Goal: Task Accomplishment & Management: Complete application form

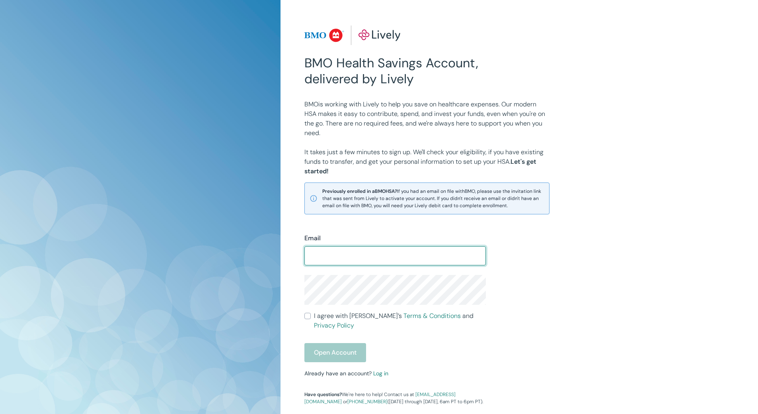
click at [357, 262] on input "Email" at bounding box center [396, 256] width 182 height 16
drag, startPoint x: 404, startPoint y: 257, endPoint x: 170, endPoint y: 262, distance: 233.7
click at [171, 262] on div "BMO Health Savings Account, delivered by Lively BMO is working with Lively to h…" at bounding box center [379, 231] width 758 height 462
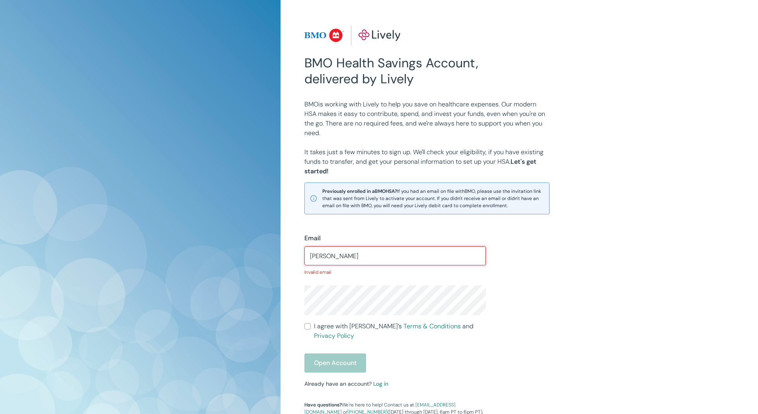
click at [332, 354] on div "Open Account" at bounding box center [396, 362] width 182 height 19
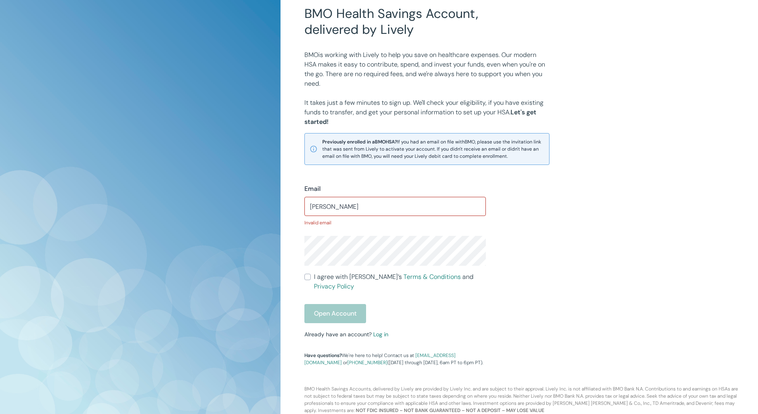
scroll to position [53, 0]
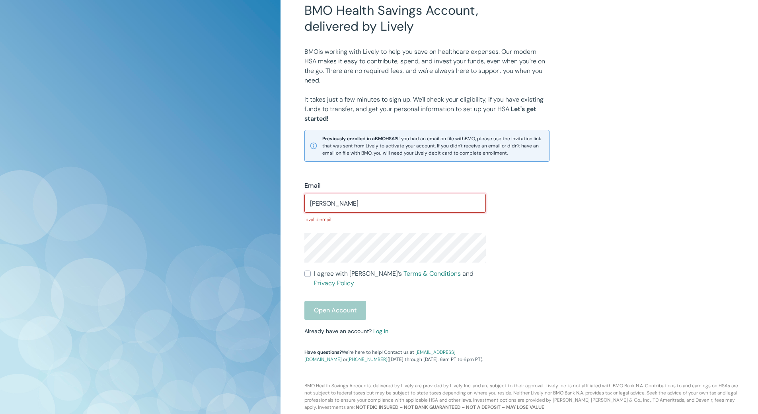
drag, startPoint x: 348, startPoint y: 203, endPoint x: 252, endPoint y: 203, distance: 95.1
click at [252, 203] on div "BMO Health Savings Account, delivered by Lively BMO is working with Lively to h…" at bounding box center [379, 183] width 758 height 473
type input "[EMAIL_ADDRESS][DOMAIN_NAME]"
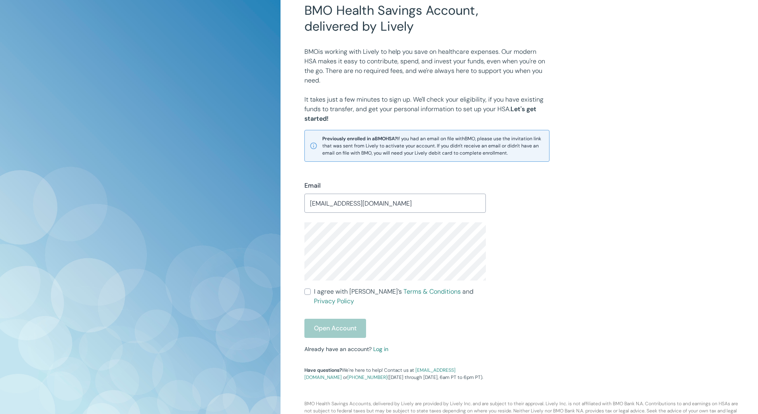
click at [304, 291] on div "Email [EMAIL_ADDRESS][DOMAIN_NAME] ​ I agree with Lively’s Terms & Conditions a…" at bounding box center [390, 275] width 191 height 209
click at [306, 291] on input "I agree with Lively’s Terms & Conditions and Privacy Policy" at bounding box center [308, 291] width 6 height 6
checkbox input "true"
click at [328, 319] on button "Open Account" at bounding box center [336, 327] width 62 height 19
